Goal: Communication & Community: Connect with others

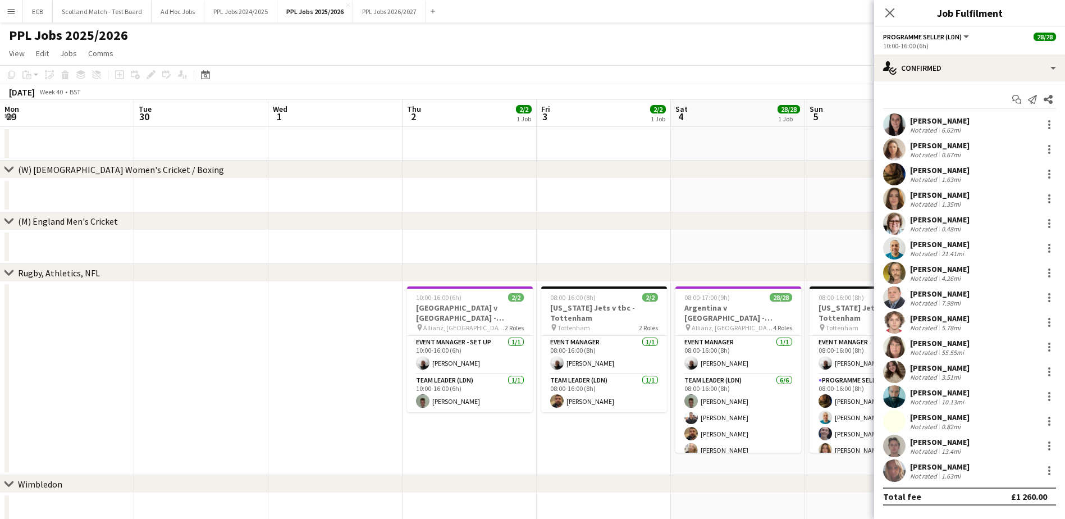
scroll to position [0, 386]
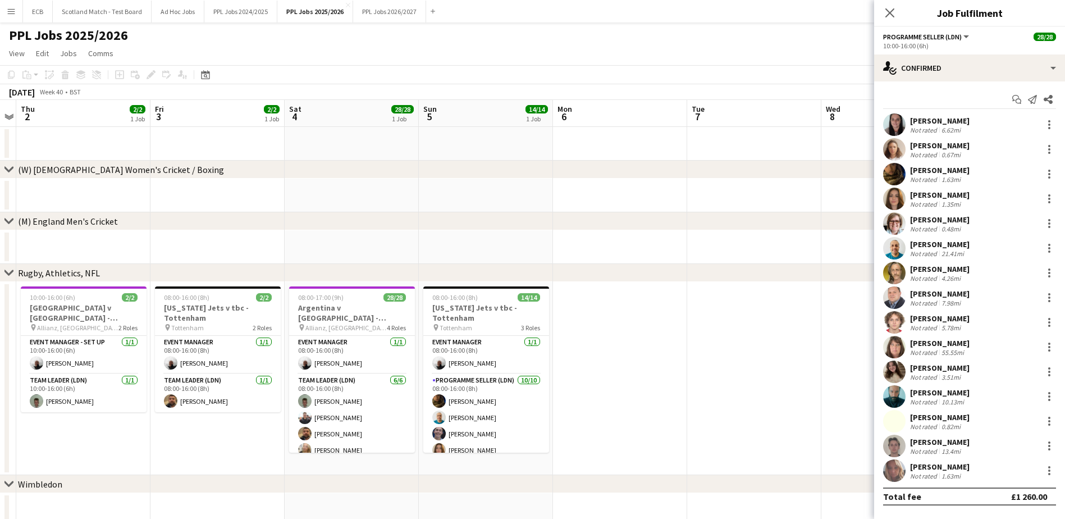
click at [764, 318] on app-date-cell at bounding box center [754, 378] width 134 height 193
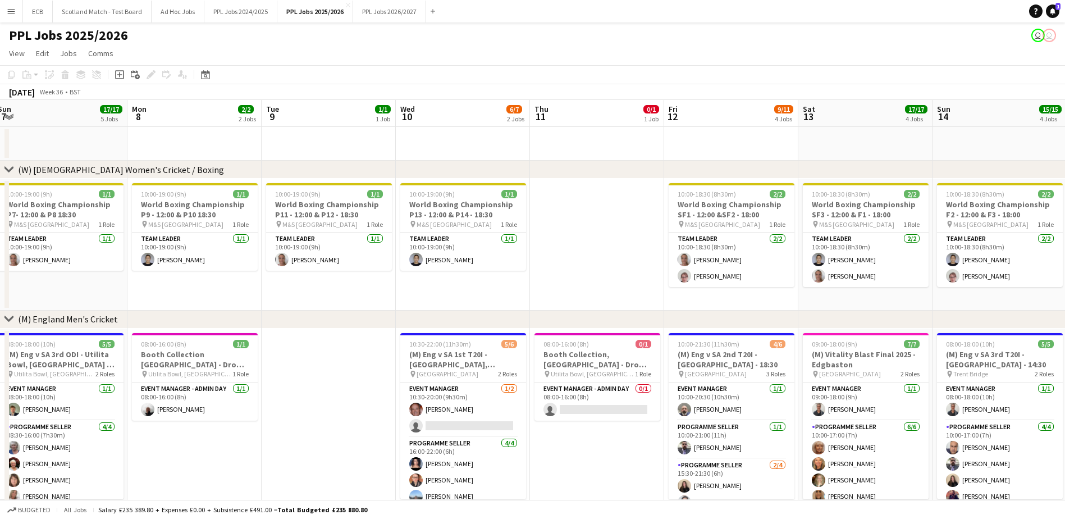
scroll to position [0, 437]
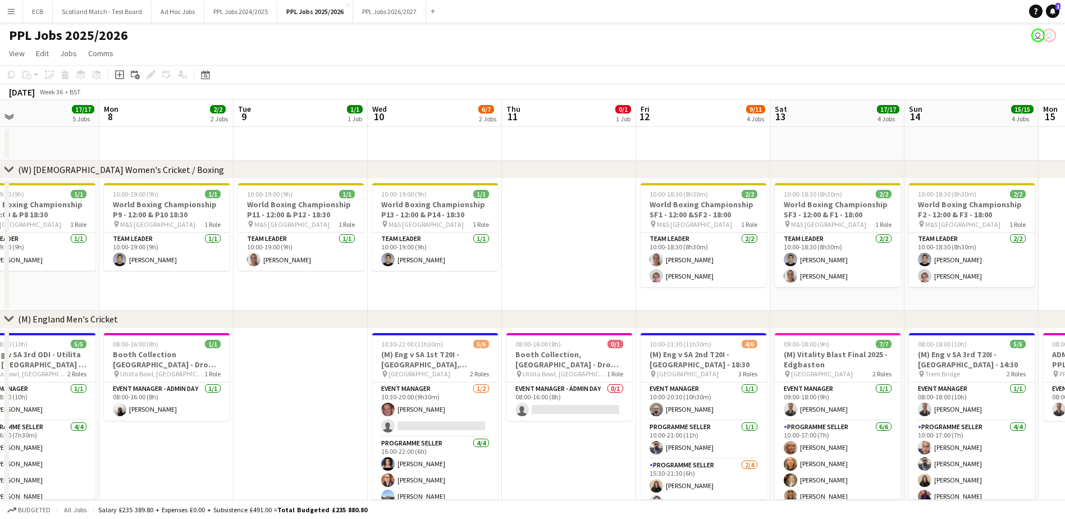
click at [330, 351] on app-date-cell at bounding box center [300, 490] width 134 height 324
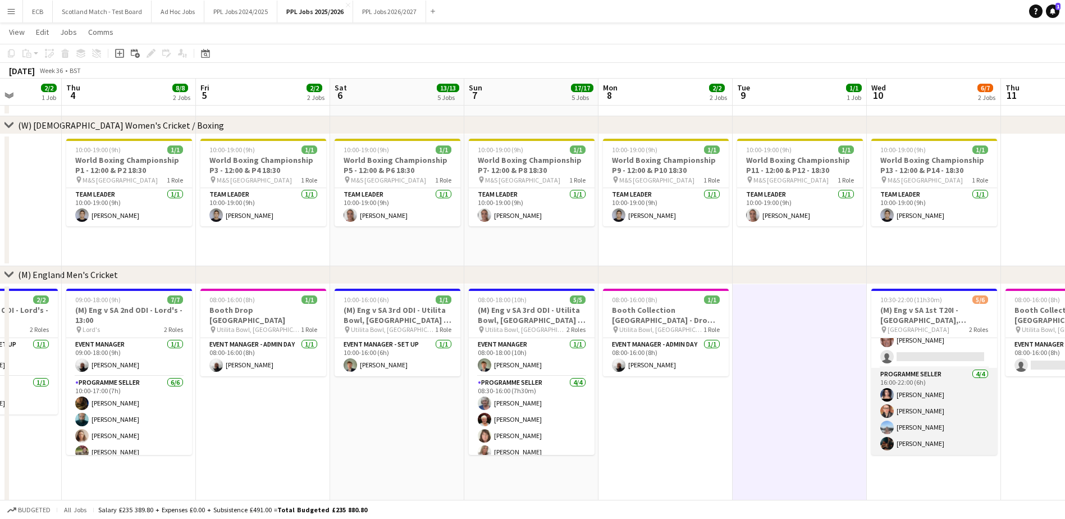
scroll to position [0, 322]
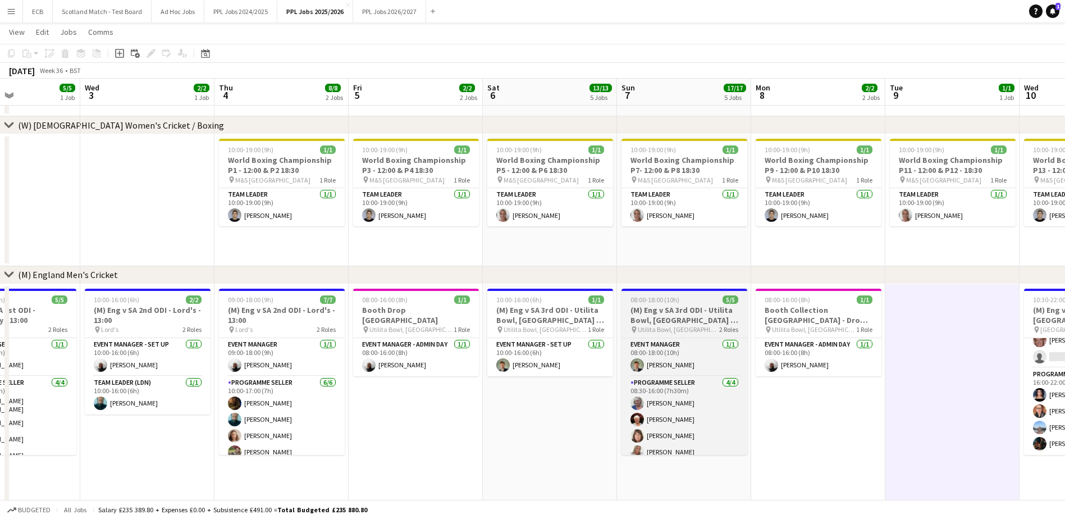
click at [675, 298] on span "08:00-18:00 (10h)" at bounding box center [654, 299] width 49 height 8
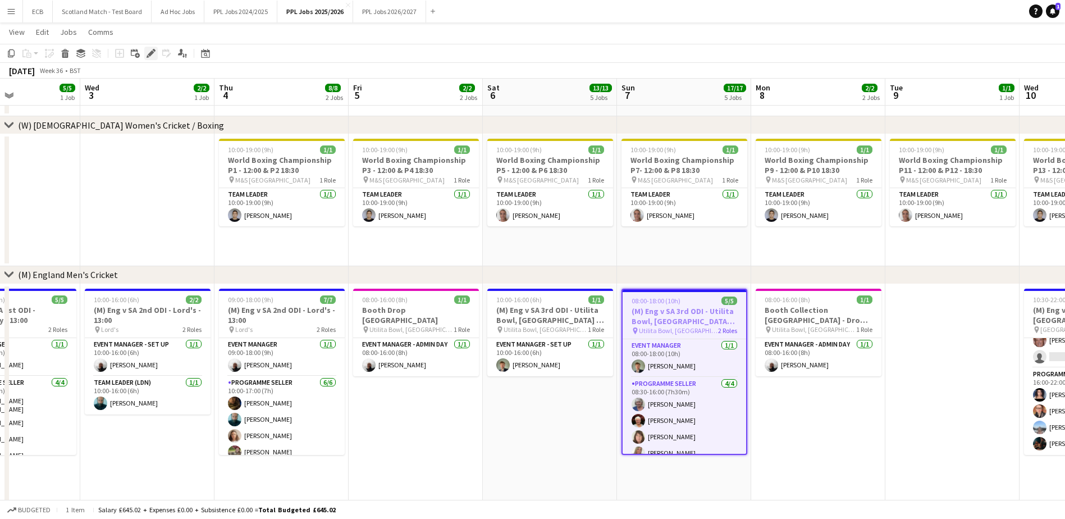
click at [150, 51] on icon "Edit" at bounding box center [150, 53] width 9 height 9
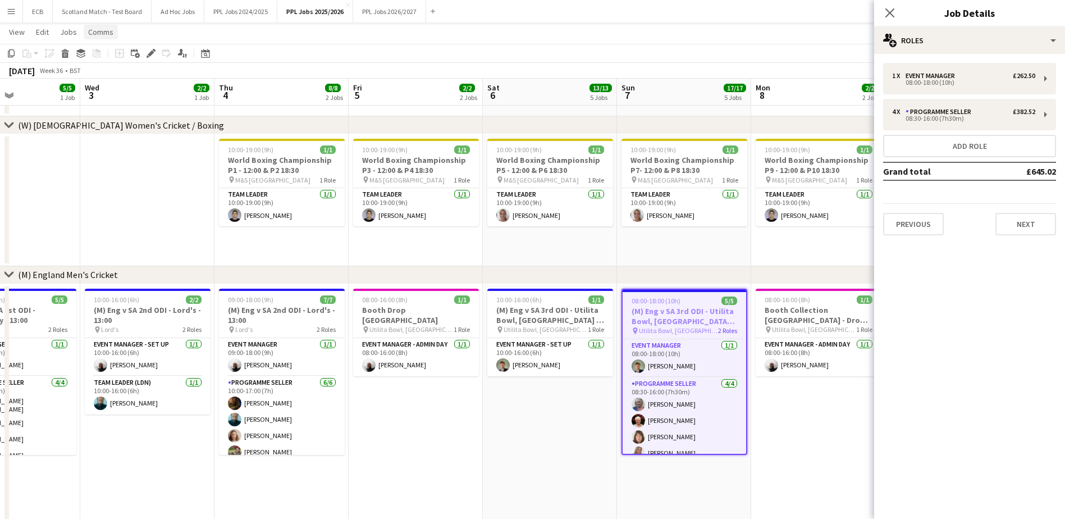
click at [99, 31] on span "Comms" at bounding box center [100, 32] width 25 height 10
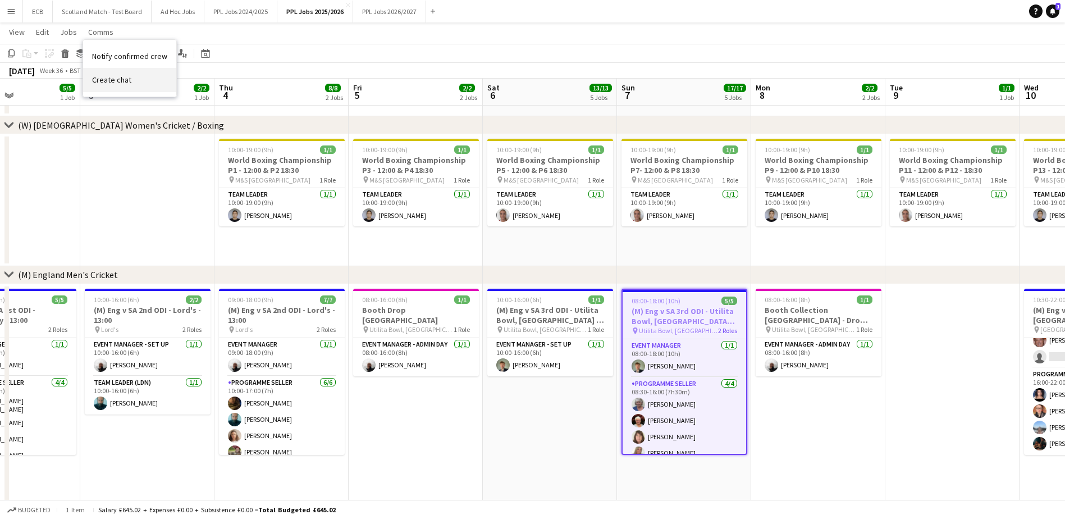
click at [107, 81] on span "Create chat" at bounding box center [111, 80] width 39 height 10
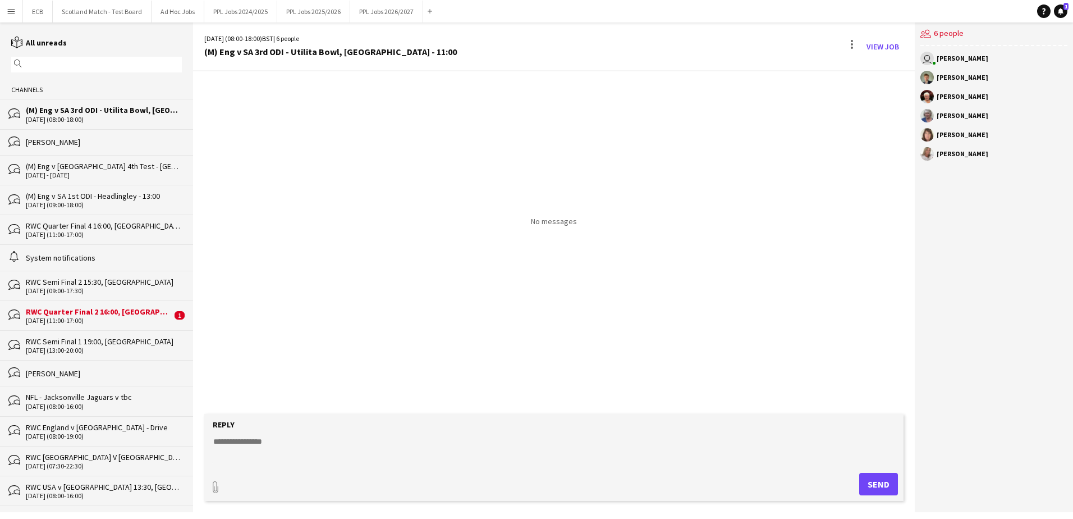
click at [430, 441] on textarea at bounding box center [556, 450] width 688 height 29
click at [945, 78] on div "[PERSON_NAME]" at bounding box center [963, 77] width 52 height 7
click at [933, 82] on div "[PERSON_NAME]" at bounding box center [993, 77] width 147 height 13
click at [368, 464] on textarea "**********" at bounding box center [556, 450] width 688 height 29
paste textarea "**********"
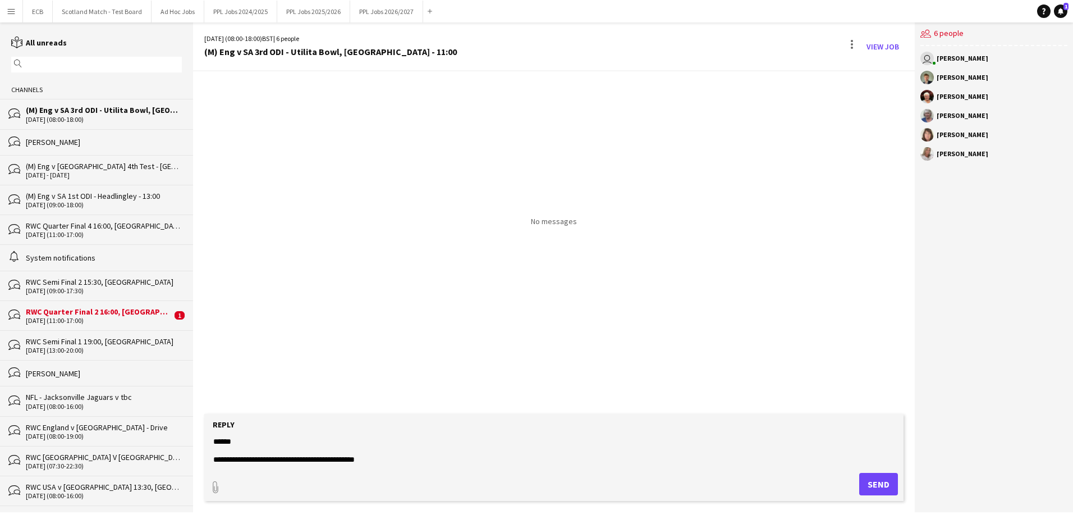
click at [352, 461] on textarea "**********" at bounding box center [556, 450] width 688 height 29
click at [438, 456] on textarea "**********" at bounding box center [556, 450] width 688 height 29
paste textarea "********"
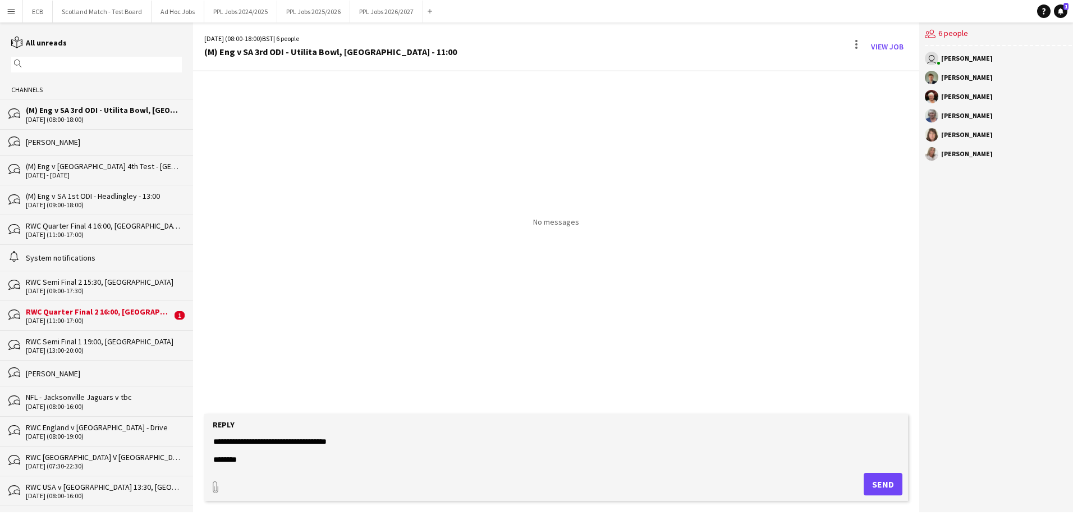
click at [212, 461] on form "**********" at bounding box center [556, 457] width 704 height 87
click at [215, 460] on textarea "**********" at bounding box center [556, 450] width 688 height 29
click at [274, 483] on div "paperclip Send" at bounding box center [556, 484] width 693 height 22
click at [404, 445] on textarea "**********" at bounding box center [556, 450] width 688 height 29
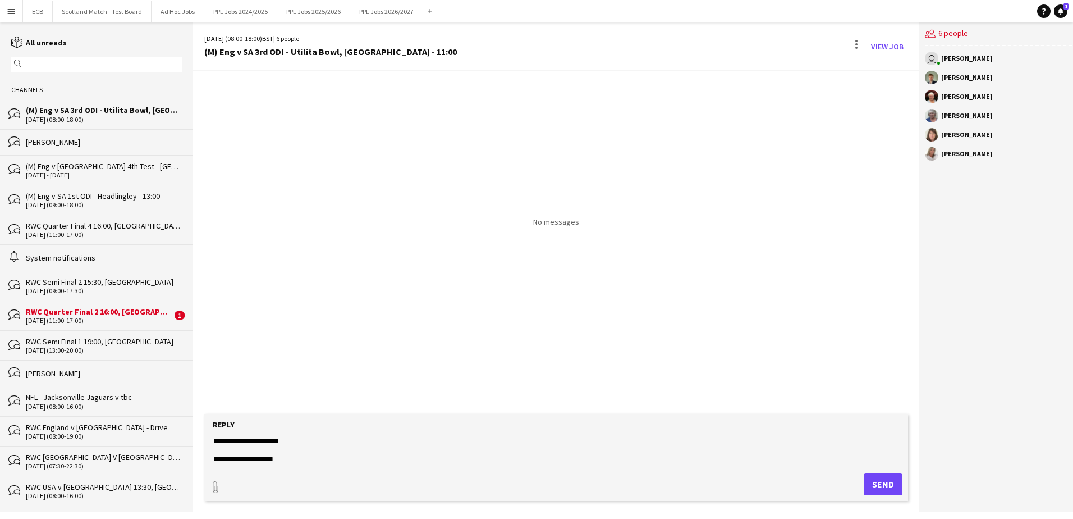
scroll to position [72, 0]
type textarea "**********"
click at [877, 476] on button "Send" at bounding box center [883, 484] width 39 height 22
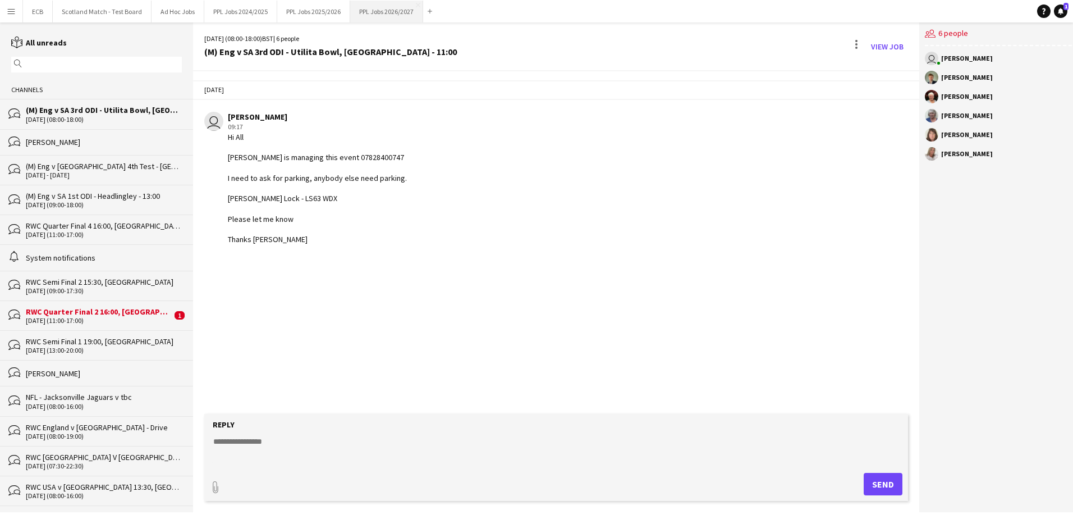
click at [395, 11] on button "PPL Jobs 2026/2027 Close" at bounding box center [386, 12] width 73 height 22
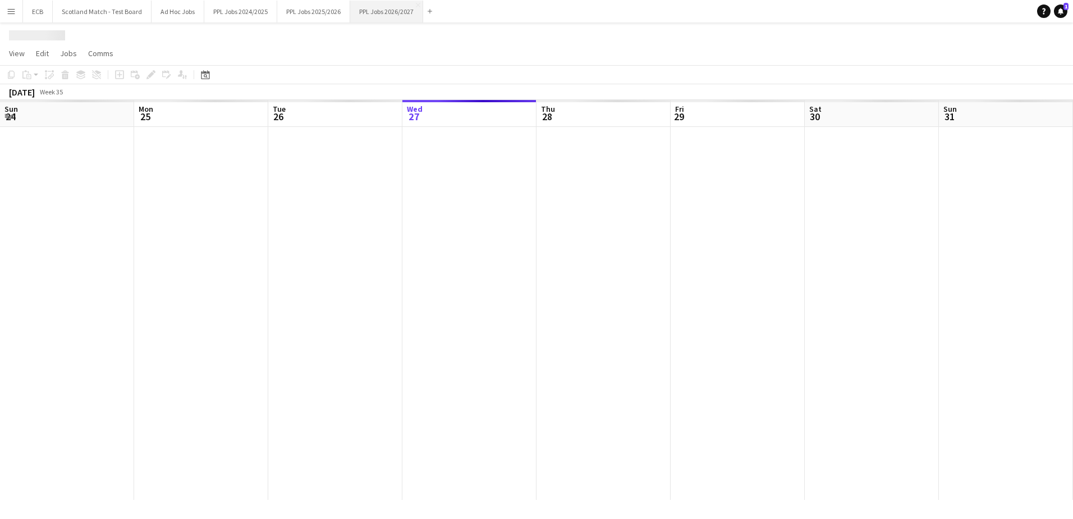
scroll to position [0, 268]
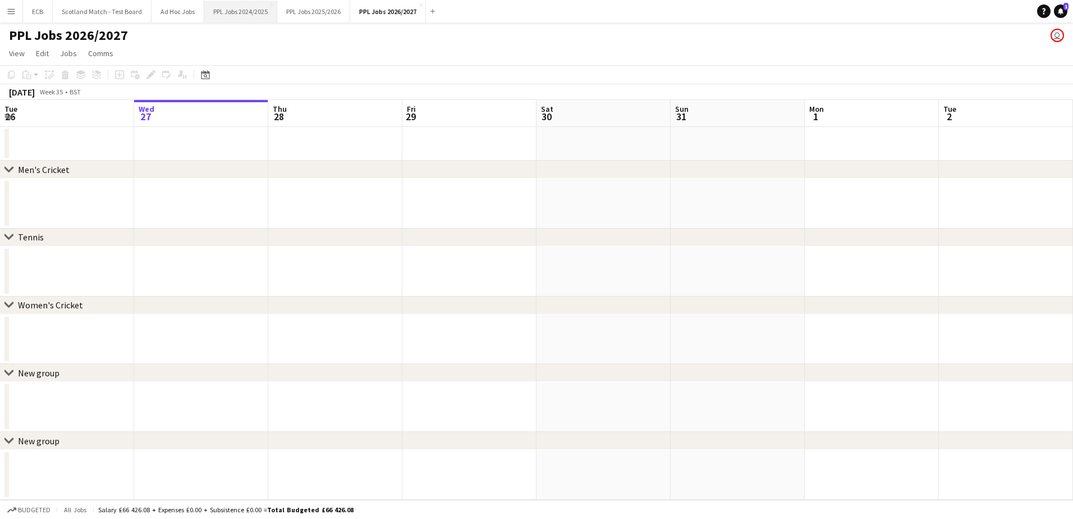
click at [232, 11] on button "PPL Jobs 2024/2025 Close" at bounding box center [240, 12] width 73 height 22
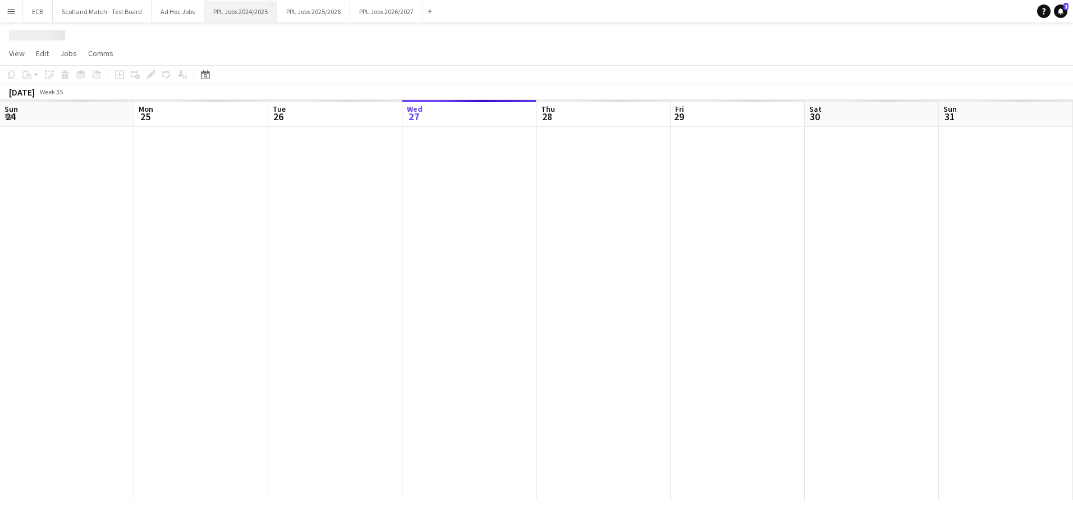
scroll to position [0, 268]
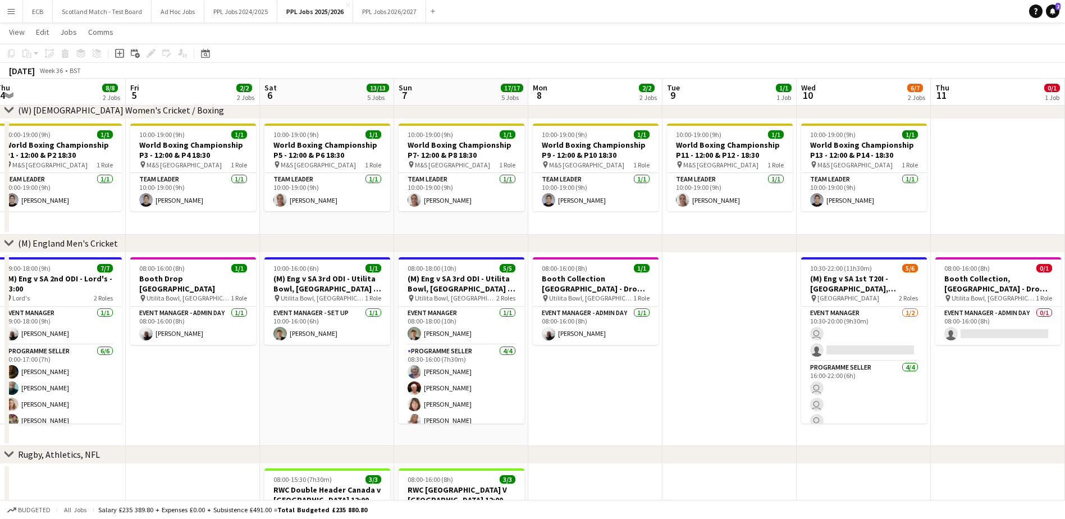
scroll to position [0, 277]
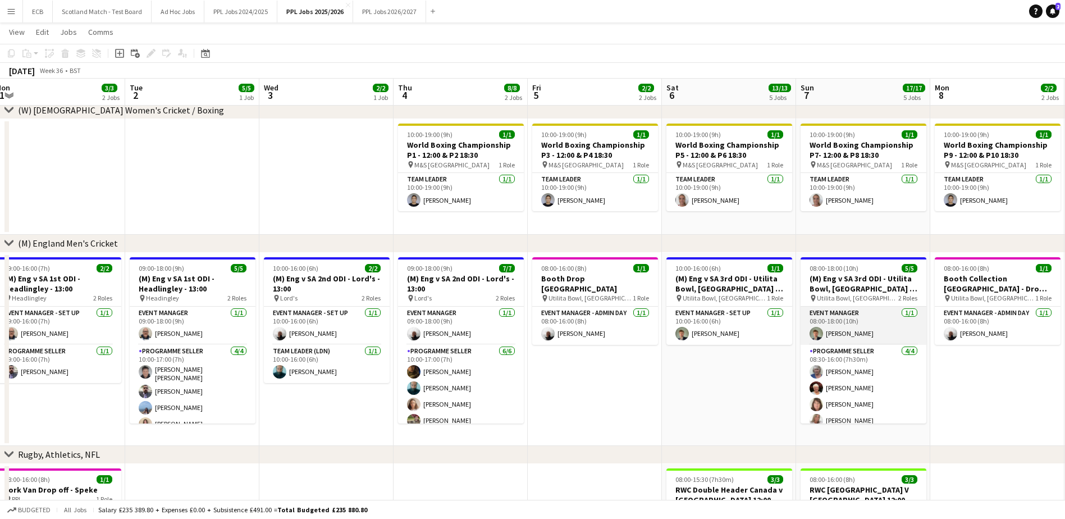
click at [853, 307] on app-card-role "Event Manager [DATE] 08:00-18:00 (10h) [PERSON_NAME]" at bounding box center [863, 325] width 126 height 38
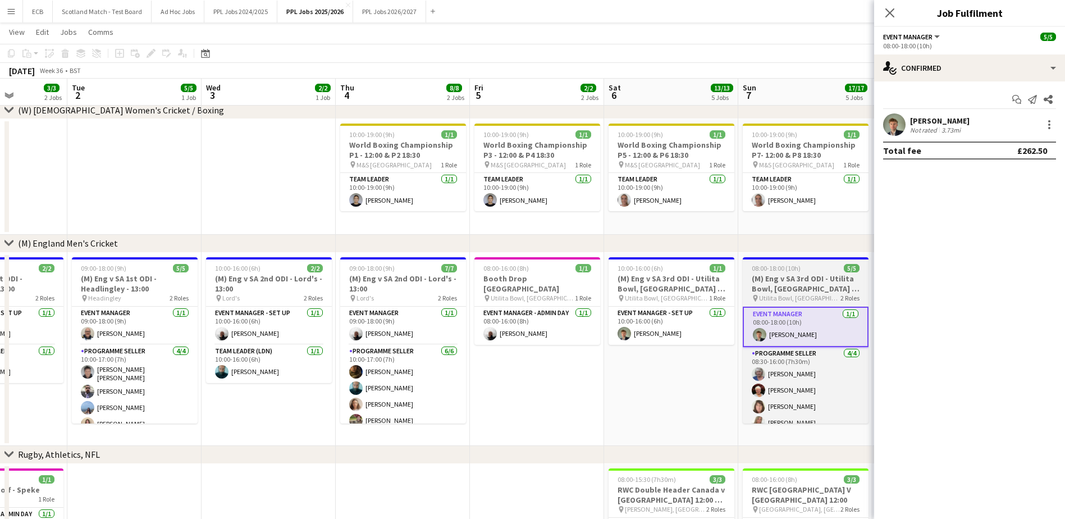
scroll to position [0, 342]
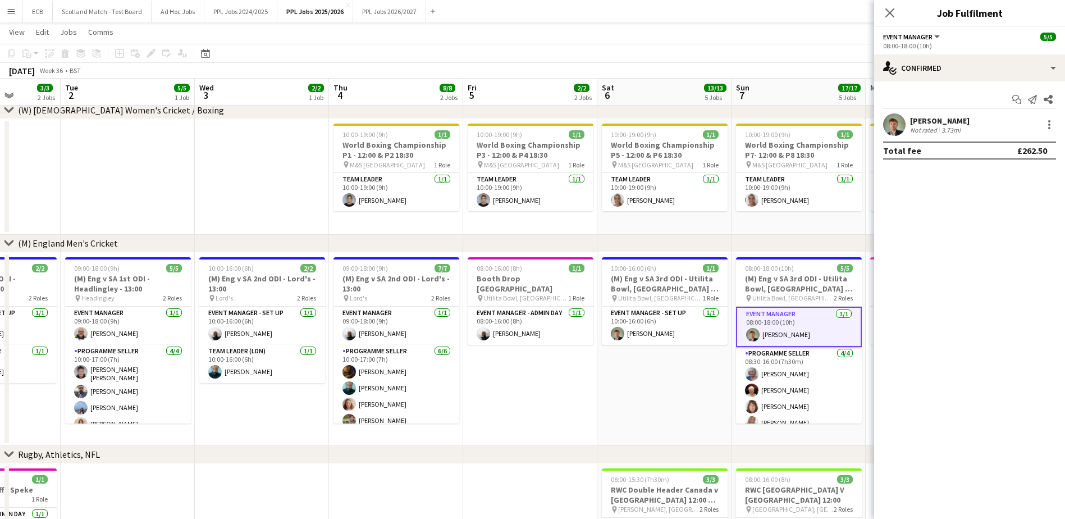
click at [931, 117] on div "[PERSON_NAME]" at bounding box center [939, 121] width 59 height 10
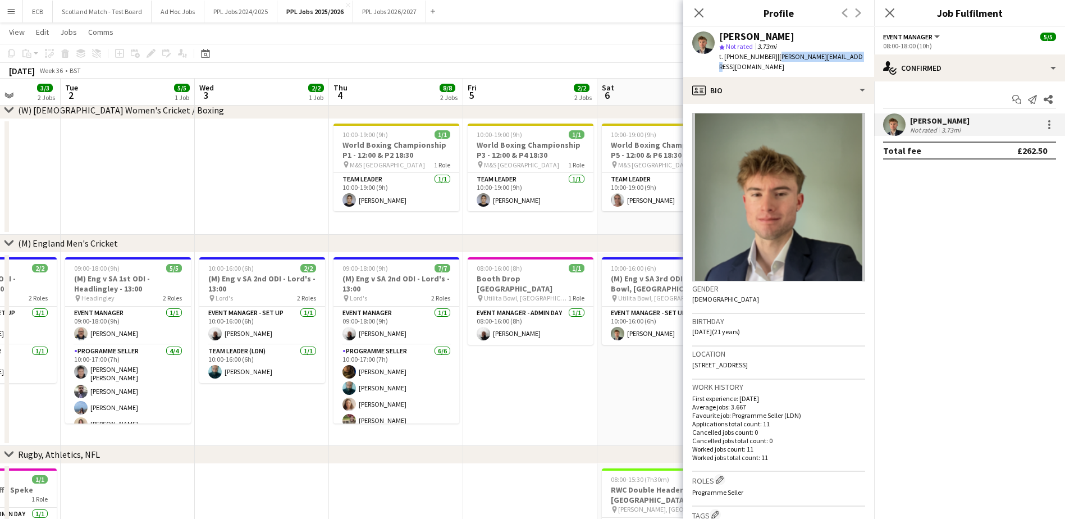
drag, startPoint x: 772, startPoint y: 57, endPoint x: 849, endPoint y: 53, distance: 76.5
click at [849, 53] on span "| [PERSON_NAME][EMAIL_ADDRESS][DOMAIN_NAME]" at bounding box center [791, 61] width 144 height 19
drag, startPoint x: 769, startPoint y: 57, endPoint x: 726, endPoint y: 58, distance: 43.2
click at [726, 58] on div "t. [PHONE_NUMBER] | [PERSON_NAME][EMAIL_ADDRESS][DOMAIN_NAME]" at bounding box center [792, 62] width 146 height 20
copy span "447828400747"
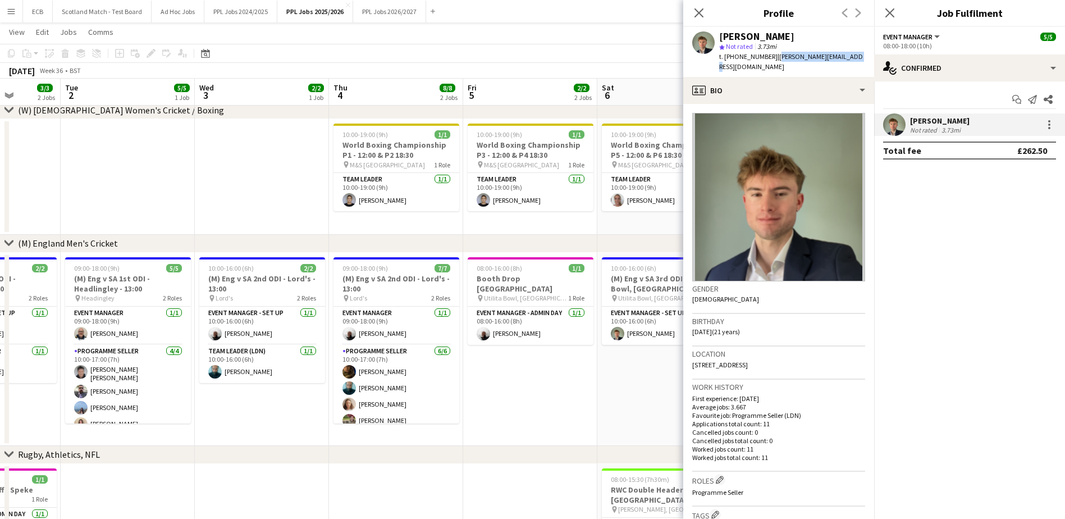
drag, startPoint x: 774, startPoint y: 57, endPoint x: 860, endPoint y: 51, distance: 86.1
click at [860, 51] on div "[PERSON_NAME] star Not rated 3.73mi t. [PHONE_NUMBER] | [PERSON_NAME][EMAIL_ADD…" at bounding box center [778, 52] width 191 height 50
drag, startPoint x: 860, startPoint y: 51, endPoint x: 781, endPoint y: 56, distance: 78.8
click at [781, 56] on span "| [PERSON_NAME][EMAIL_ADDRESS][DOMAIN_NAME]" at bounding box center [791, 61] width 144 height 19
drag, startPoint x: 773, startPoint y: 57, endPoint x: 868, endPoint y: 55, distance: 94.9
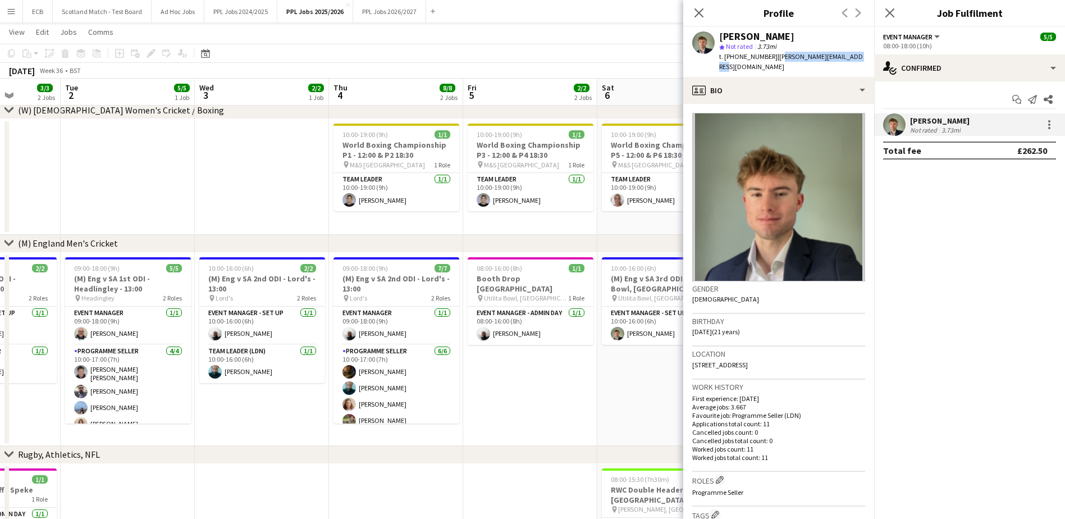
click at [868, 55] on app-profile-header "[PERSON_NAME] star Not rated 3.73mi t. [PHONE_NUMBER] | [PERSON_NAME][EMAIL_ADD…" at bounding box center [778, 52] width 191 height 50
drag, startPoint x: 868, startPoint y: 55, endPoint x: 776, endPoint y: 57, distance: 92.1
click at [776, 57] on span "| [PERSON_NAME][EMAIL_ADDRESS][DOMAIN_NAME]" at bounding box center [791, 61] width 144 height 19
drag, startPoint x: 772, startPoint y: 57, endPoint x: 861, endPoint y: 57, distance: 88.7
click at [861, 57] on div "[PERSON_NAME] star Not rated 3.73mi t. [PHONE_NUMBER] | [PERSON_NAME][EMAIL_ADD…" at bounding box center [778, 52] width 191 height 50
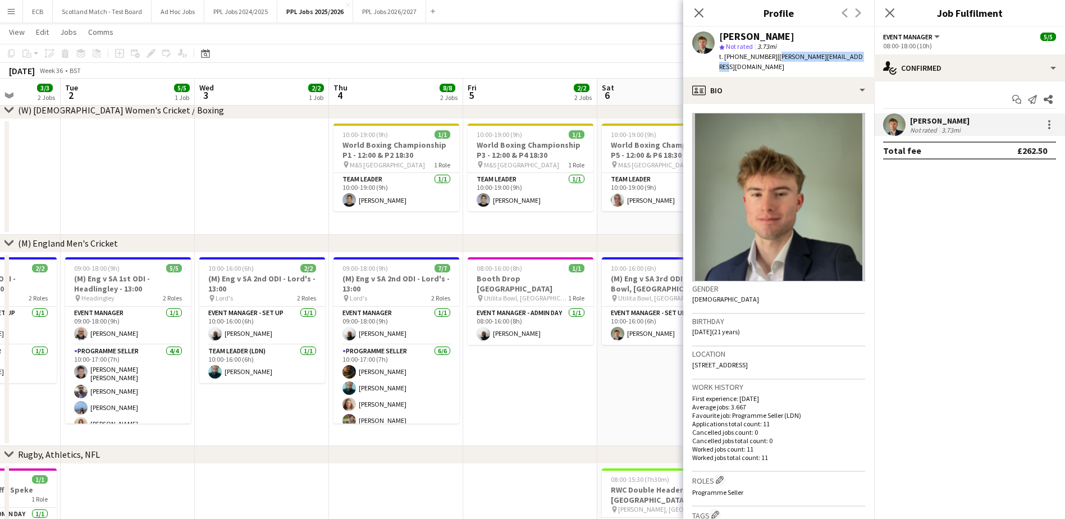
copy span "[PERSON_NAME][EMAIL_ADDRESS][DOMAIN_NAME]"
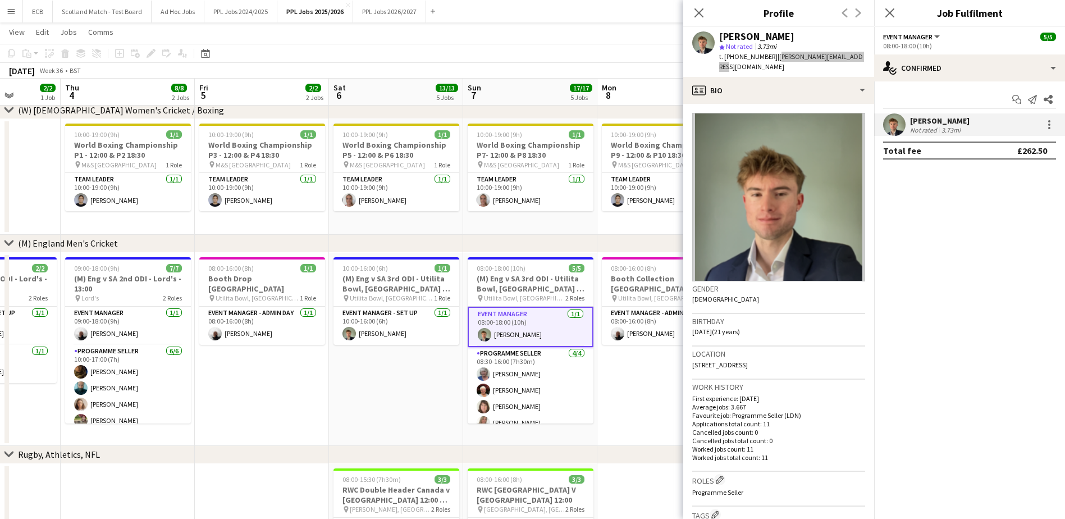
scroll to position [0, 385]
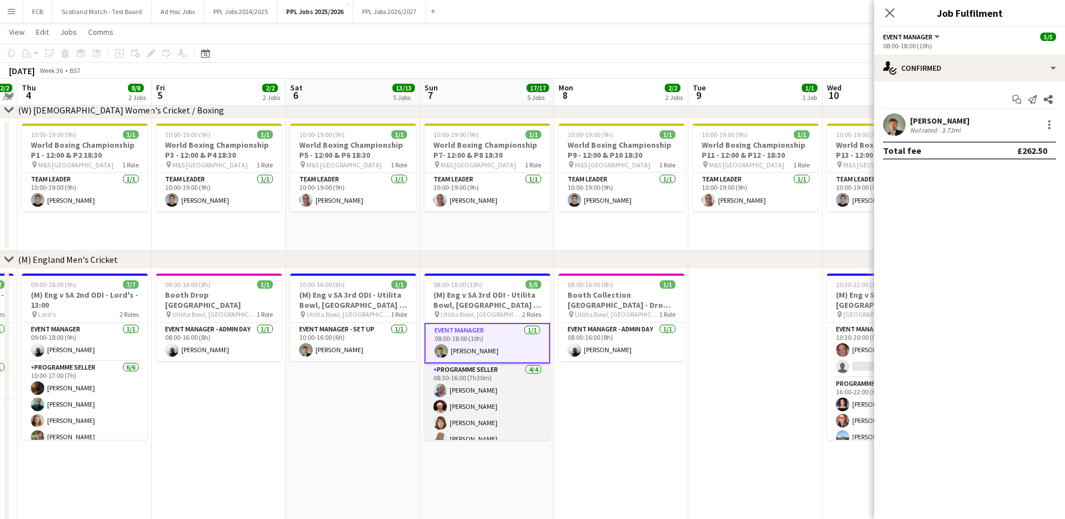
click at [485, 383] on app-card-role "Programme Seller [DATE] 08:30-16:00 (7h30m) [PERSON_NAME] [PERSON_NAME] [PERSON…" at bounding box center [487, 406] width 126 height 87
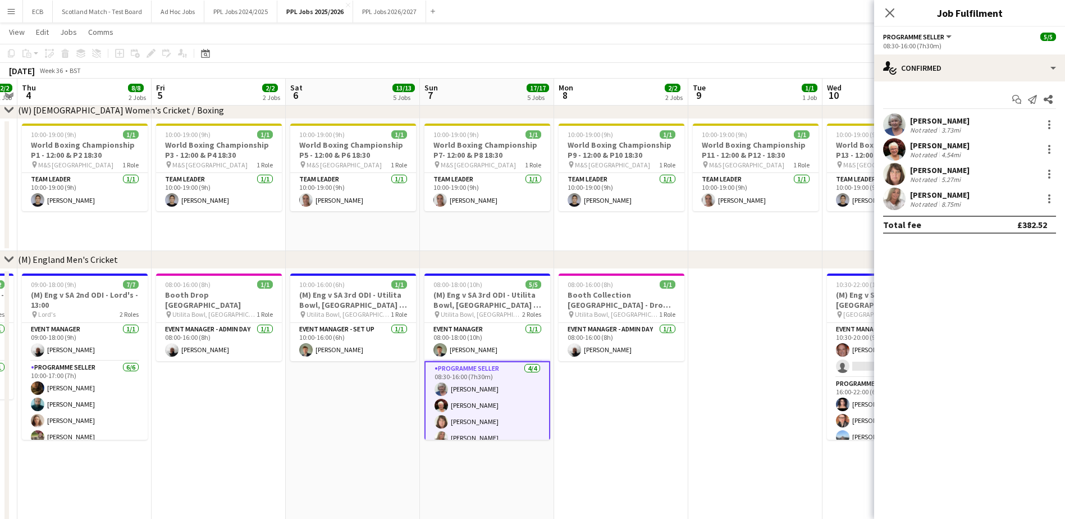
scroll to position [11, 0]
drag, startPoint x: 909, startPoint y: 119, endPoint x: 967, endPoint y: 205, distance: 104.0
click at [967, 205] on div "[PERSON_NAME] Not rated 3.73mi [PERSON_NAME] Not rated 4.54mi [PERSON_NAME] Not…" at bounding box center [969, 161] width 191 height 97
copy div "[PERSON_NAME] Not rated 3.73mi [PERSON_NAME] Not rated 4.54mi [PERSON_NAME] Not…"
